Goal: Task Accomplishment & Management: Use online tool/utility

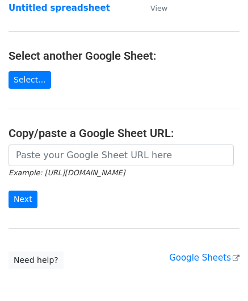
scroll to position [114, 0]
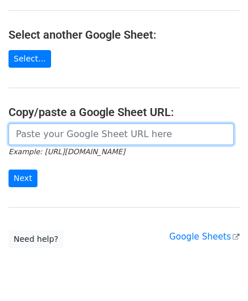
click at [41, 130] on input "url" at bounding box center [122, 134] width 226 height 22
paste input "https://docs.google.com/spreadsheets/d/1WScGdz8KaSXsOtHpsO4LnA-H8s6a4XfhXWbQCAw…"
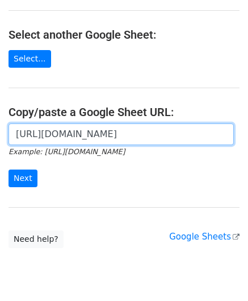
scroll to position [0, 258]
type input "https://docs.google.com/spreadsheets/d/1WScGdz8KaSXsOtHpsO4LnA-H8s6a4XfhXWbQCAw…"
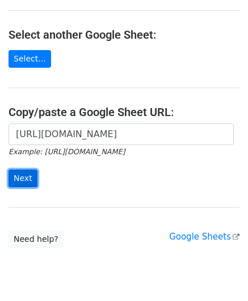
click at [22, 173] on input "Next" at bounding box center [23, 178] width 29 height 18
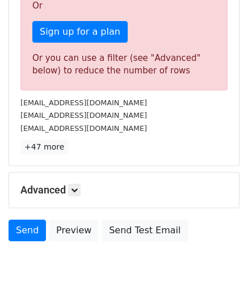
scroll to position [383, 0]
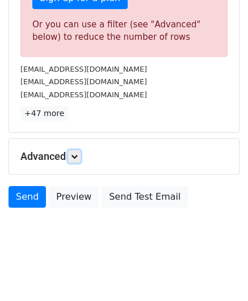
drag, startPoint x: 75, startPoint y: 155, endPoint x: 77, endPoint y: 162, distance: 7.0
click at [76, 155] on icon at bounding box center [74, 156] width 7 height 7
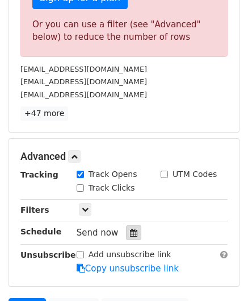
click at [131, 230] on icon at bounding box center [133, 232] width 7 height 8
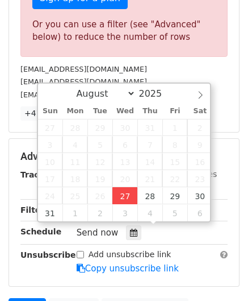
type input "[DATE] 12:00"
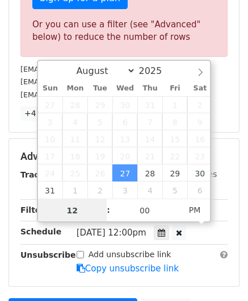
scroll to position [0, 0]
paste input "6"
type input "6"
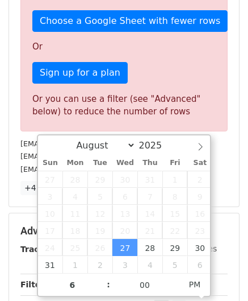
type input "[DATE] 18:00"
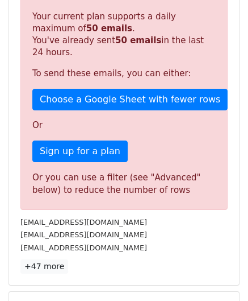
scroll to position [521, 0]
